Goal: Use online tool/utility: Utilize a website feature to perform a specific function

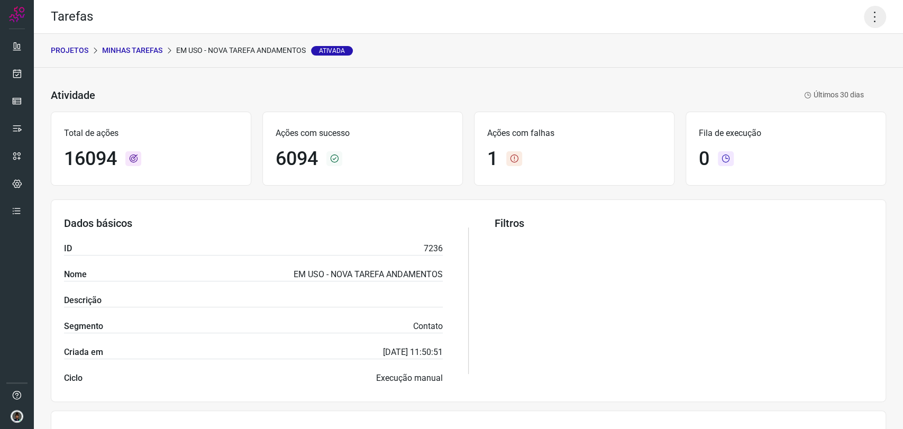
click at [864, 17] on icon at bounding box center [875, 17] width 22 height 22
click at [825, 68] on li "Executar" at bounding box center [828, 69] width 96 height 17
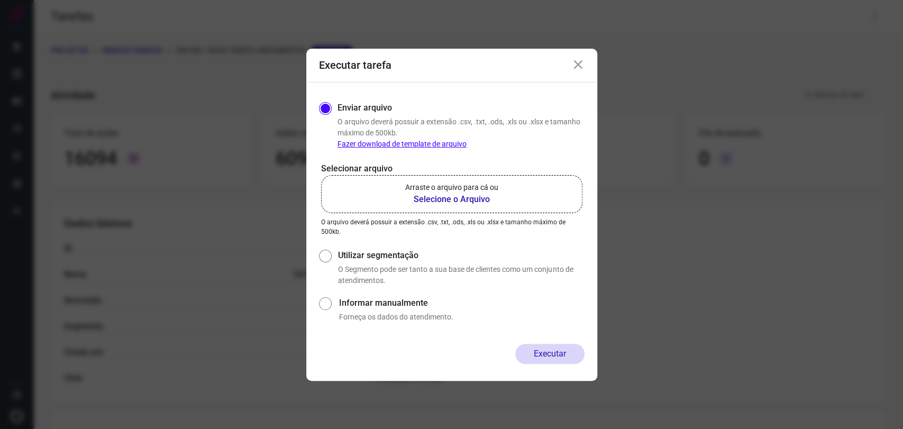
click at [469, 195] on b "Selecione o Arquivo" at bounding box center [451, 199] width 93 height 13
click at [0, 0] on input "Arraste o arquivo para cá ou Selecione o Arquivo" at bounding box center [0, 0] width 0 height 0
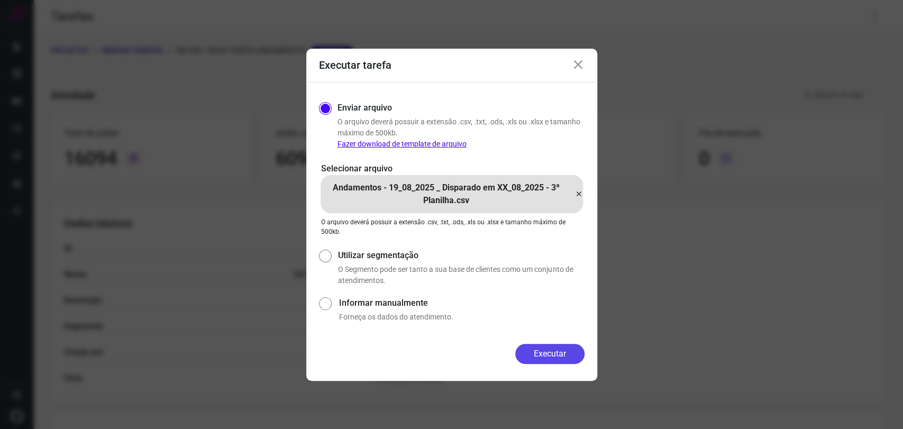
click at [564, 350] on button "Executar" at bounding box center [549, 354] width 69 height 20
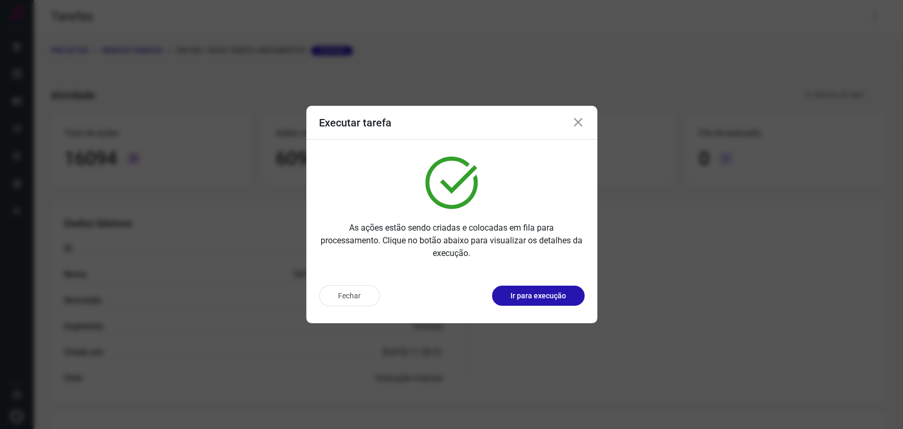
click at [579, 124] on icon at bounding box center [578, 122] width 13 height 13
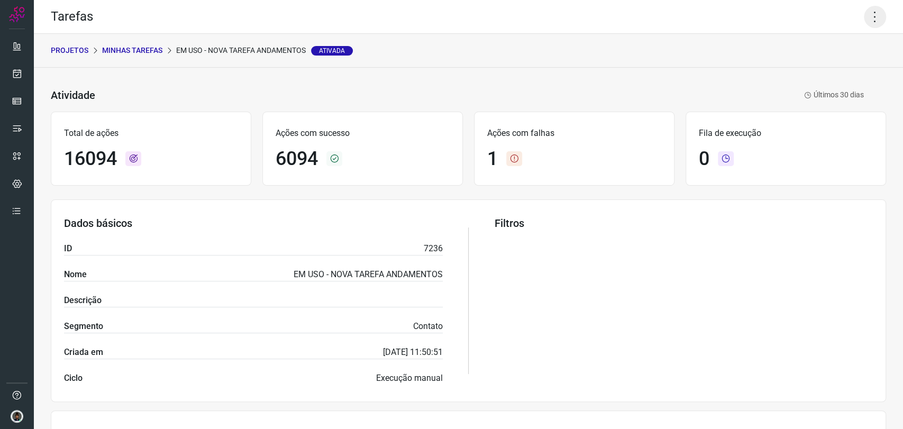
click at [865, 17] on icon at bounding box center [875, 17] width 22 height 22
click at [821, 66] on li "Executar" at bounding box center [828, 69] width 96 height 17
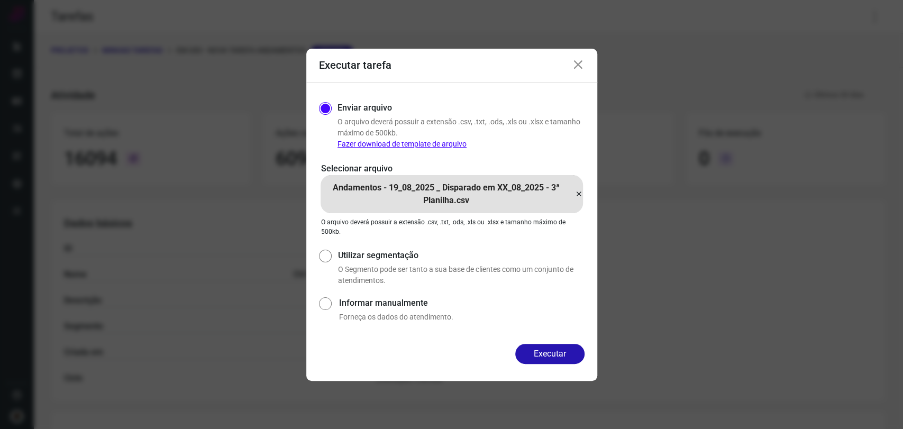
click at [568, 195] on p "Andamentos - 19_08_2025 _ Disparado em XX_08_2025 - 3ª Planilha.csv" at bounding box center [446, 193] width 251 height 25
click at [0, 0] on input "Andamentos - 19_08_2025 _ Disparado em XX_08_2025 - 3ª Planilha.csv" at bounding box center [0, 0] width 0 height 0
click at [569, 350] on button "Executar" at bounding box center [549, 354] width 69 height 20
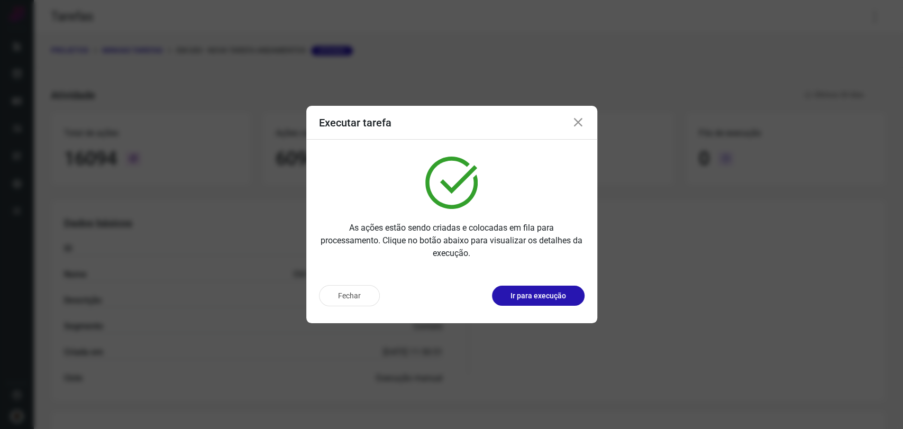
click at [578, 118] on icon at bounding box center [578, 122] width 13 height 13
